Goal: Check status: Check status

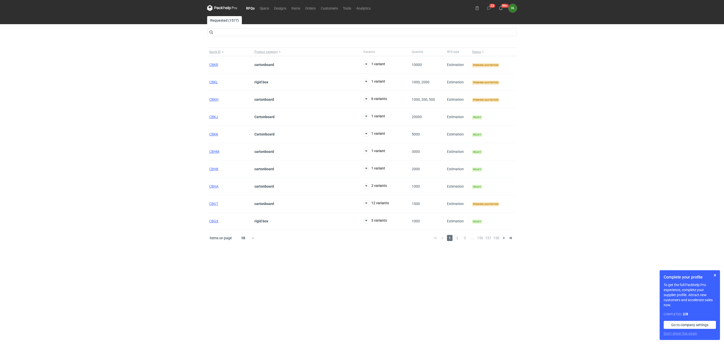
click at [247, 9] on link "RFQs" at bounding box center [251, 8] width 14 height 6
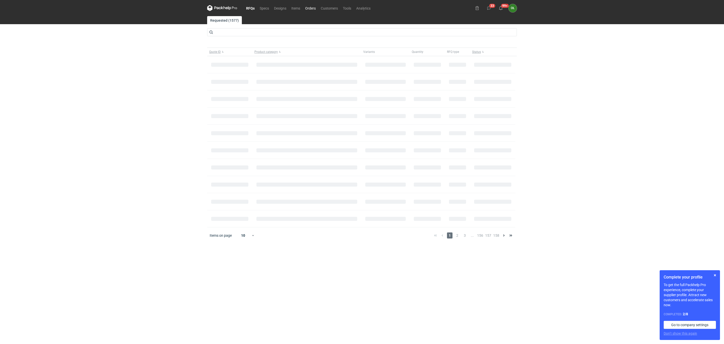
click at [310, 9] on link "Orders" at bounding box center [311, 8] width 16 height 6
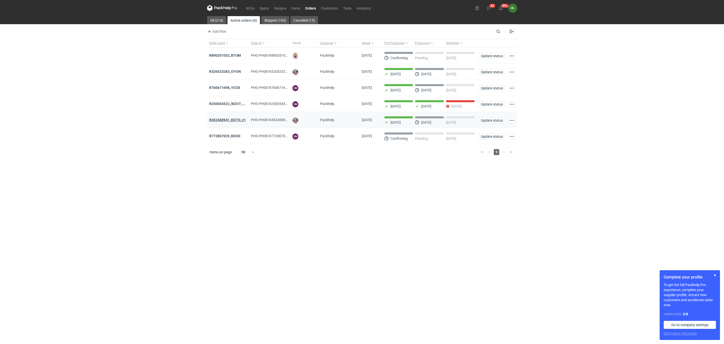
drag, startPoint x: 227, startPoint y: 123, endPoint x: 224, endPoint y: 120, distance: 4.8
drag, startPoint x: 227, startPoint y: 89, endPoint x: 153, endPoint y: 89, distance: 74.2
click at [153, 89] on div "RFQs Specs Designs Items Orders Customers Tools Analytics 33 99+ OŁ Olga Łopato…" at bounding box center [362, 172] width 724 height 344
click at [239, 209] on main "All (214) Active orders (6) Shipped (193) Canceled (15) Add filter Owner first …" at bounding box center [362, 180] width 314 height 328
click at [252, 8] on link "RFQs" at bounding box center [251, 8] width 14 height 6
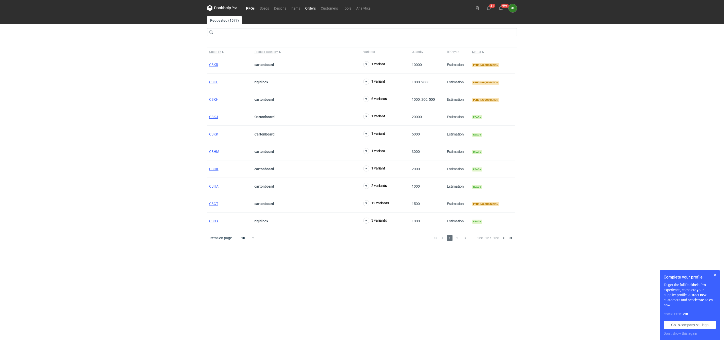
click at [316, 8] on link "Orders" at bounding box center [311, 8] width 16 height 6
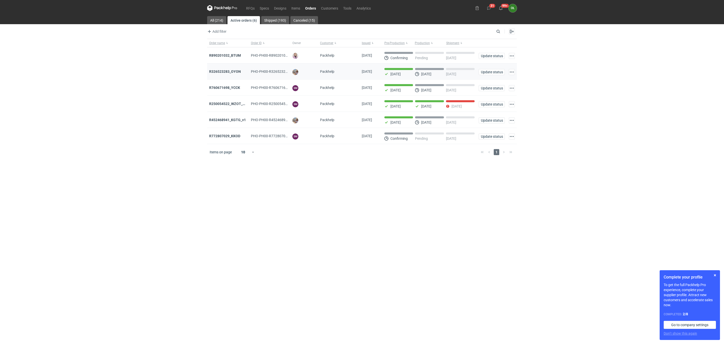
click at [222, 75] on div "R326523283_OYON" at bounding box center [228, 71] width 42 height 16
click at [224, 72] on strong "R326523283_OYON" at bounding box center [225, 71] width 32 height 4
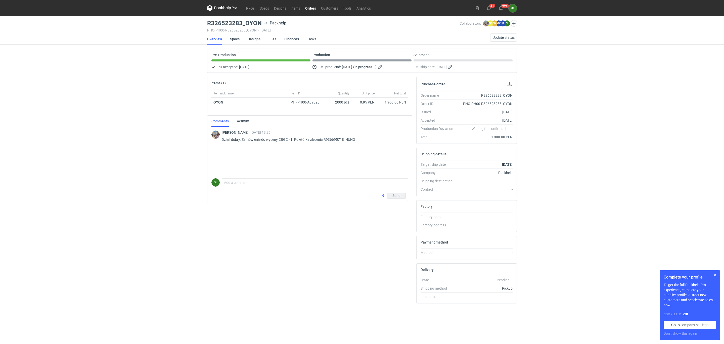
click at [238, 37] on link "Specs" at bounding box center [235, 38] width 10 height 11
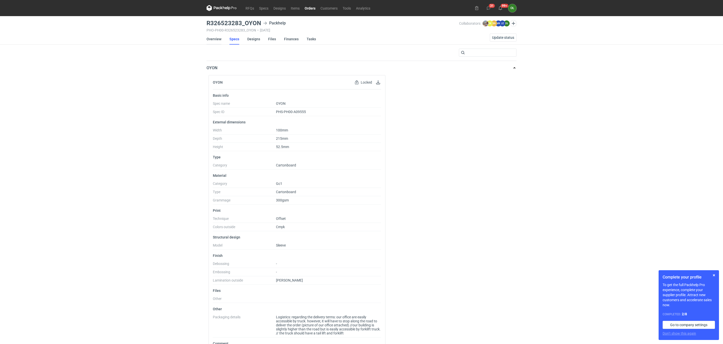
click at [213, 42] on link "Overview" at bounding box center [214, 38] width 15 height 11
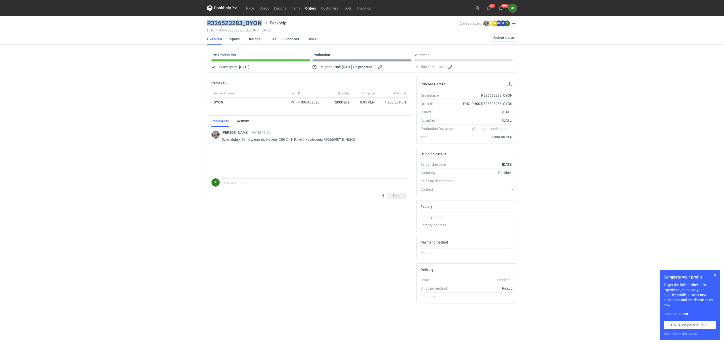
drag, startPoint x: 206, startPoint y: 22, endPoint x: 261, endPoint y: 25, distance: 55.9
click at [261, 25] on main "R326523283_OYON Packhelp PHO-PH00-R326523283_OYON • 05/09/2025 Collaborators Mi…" at bounding box center [362, 180] width 314 height 328
copy h3 "R326523283_OYON"
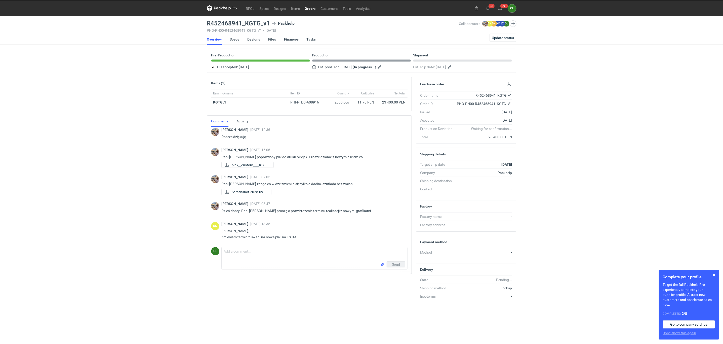
scroll to position [331, 0]
click at [240, 39] on li "Specs" at bounding box center [239, 38] width 18 height 11
click at [237, 39] on link "Specs" at bounding box center [235, 38] width 10 height 11
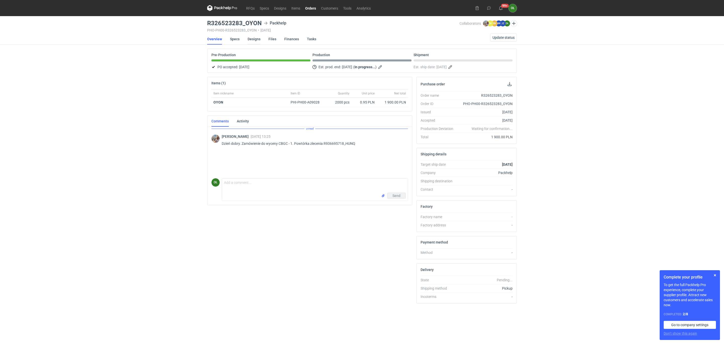
click at [254, 38] on link "Designs" at bounding box center [254, 38] width 13 height 11
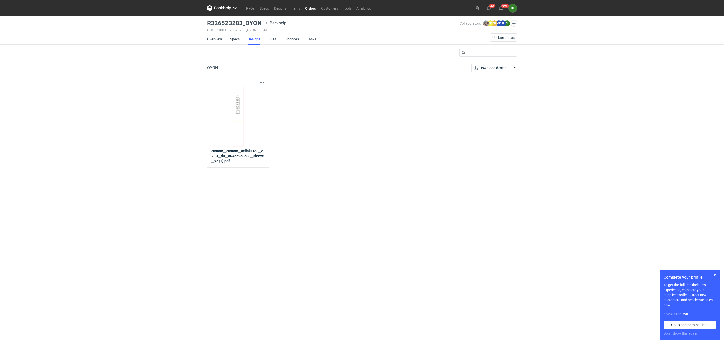
click at [236, 37] on link "Specs" at bounding box center [235, 38] width 10 height 11
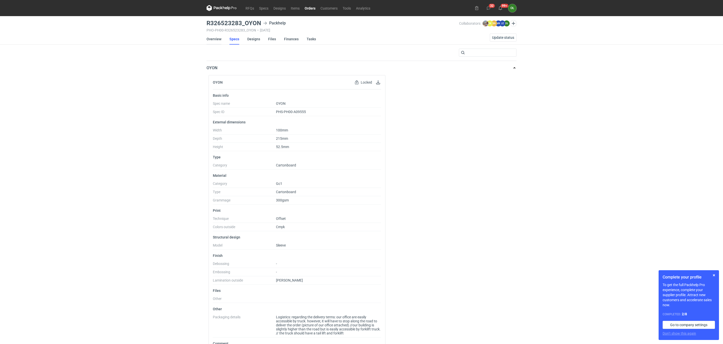
click at [218, 38] on link "Overview" at bounding box center [214, 38] width 15 height 11
